Goal: Communication & Community: Answer question/provide support

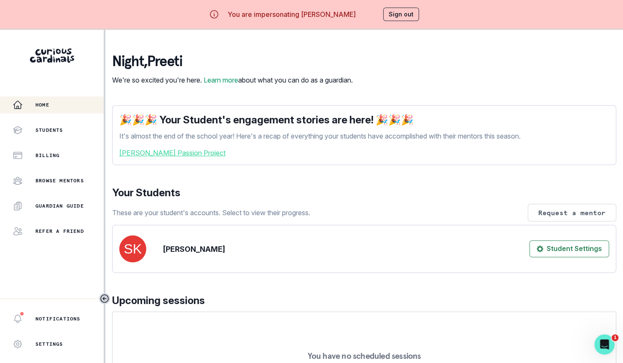
click at [193, 263] on div "[PERSON_NAME]" at bounding box center [172, 249] width 106 height 27
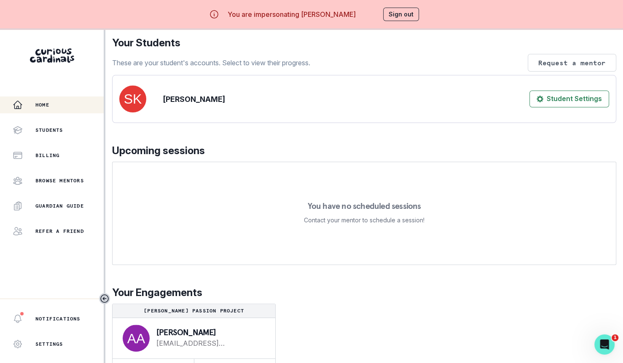
scroll to position [29, 0]
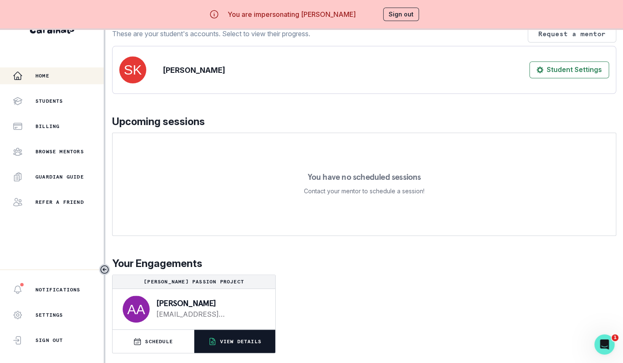
click at [230, 344] on p "VIEW DETAILS" at bounding box center [240, 342] width 41 height 7
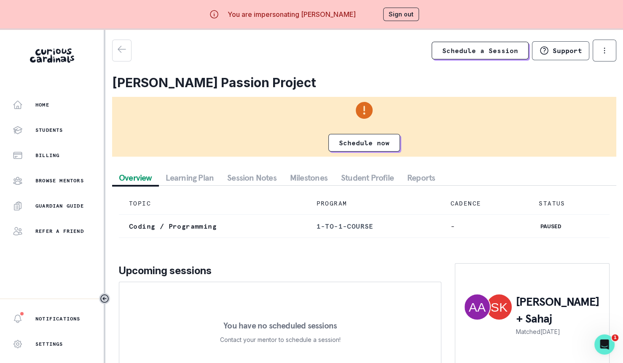
click at [257, 176] on button "Session Notes" at bounding box center [251, 177] width 63 height 15
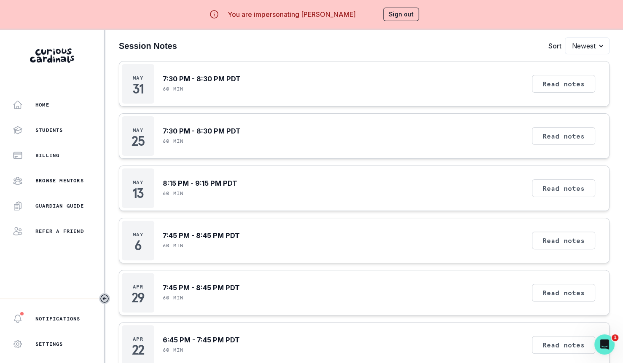
scroll to position [80, 0]
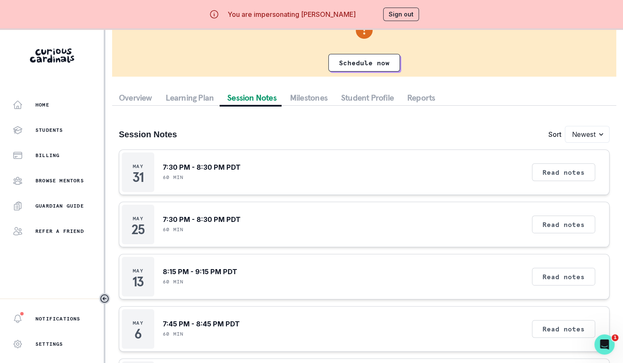
click at [561, 158] on div "Read notes" at bounding box center [563, 173] width 69 height 40
click at [556, 167] on button "Read notes" at bounding box center [563, 173] width 63 height 18
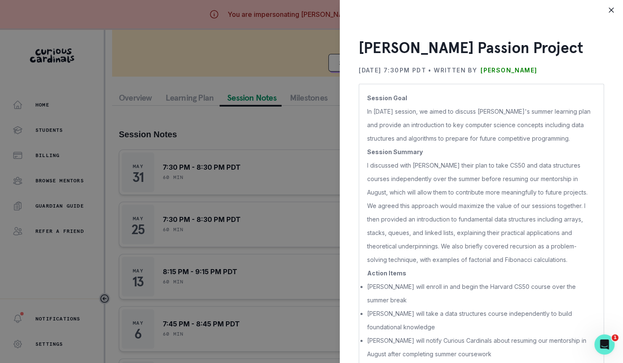
click at [242, 234] on div "[PERSON_NAME] Passion Project [DATE] 7:30PM PDT • Written by [PERSON_NAME] Sess…" at bounding box center [311, 181] width 623 height 363
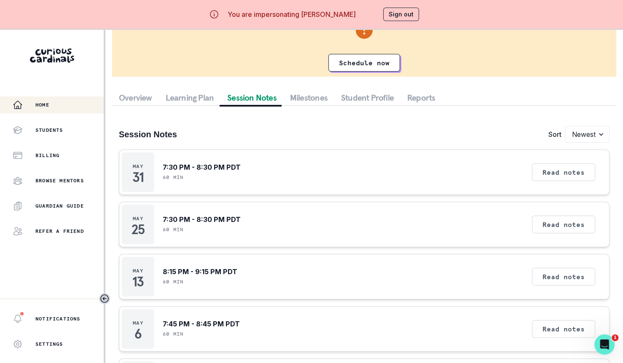
click at [77, 110] on div "Home" at bounding box center [58, 105] width 91 height 10
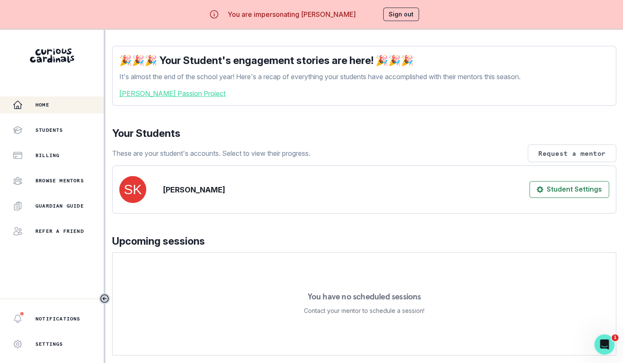
scroll to position [158, 0]
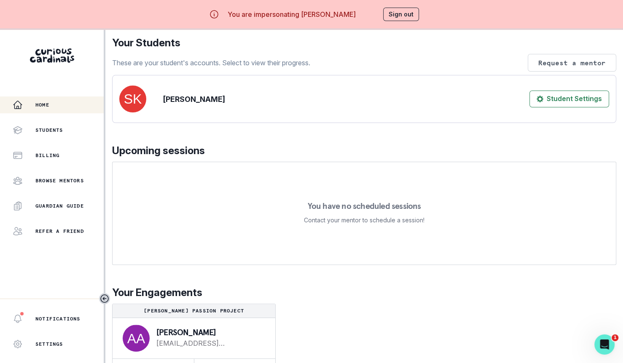
click at [158, 335] on p "[PERSON_NAME]" at bounding box center [208, 332] width 105 height 8
copy p "[PERSON_NAME]"
click at [409, 20] on button "Sign out" at bounding box center [401, 14] width 36 height 13
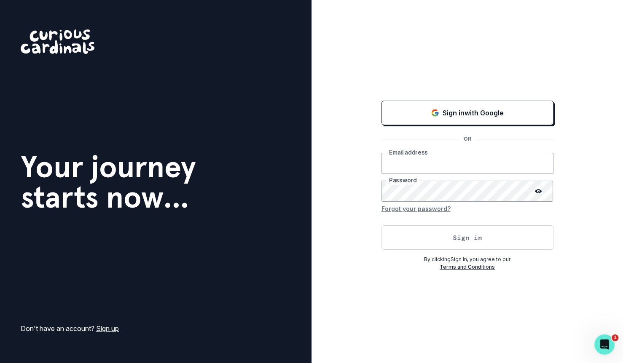
type input "[EMAIL_ADDRESS][DOMAIN_NAME]"
click at [422, 240] on button "Sign in" at bounding box center [468, 238] width 172 height 24
